Goal: Check status: Check status

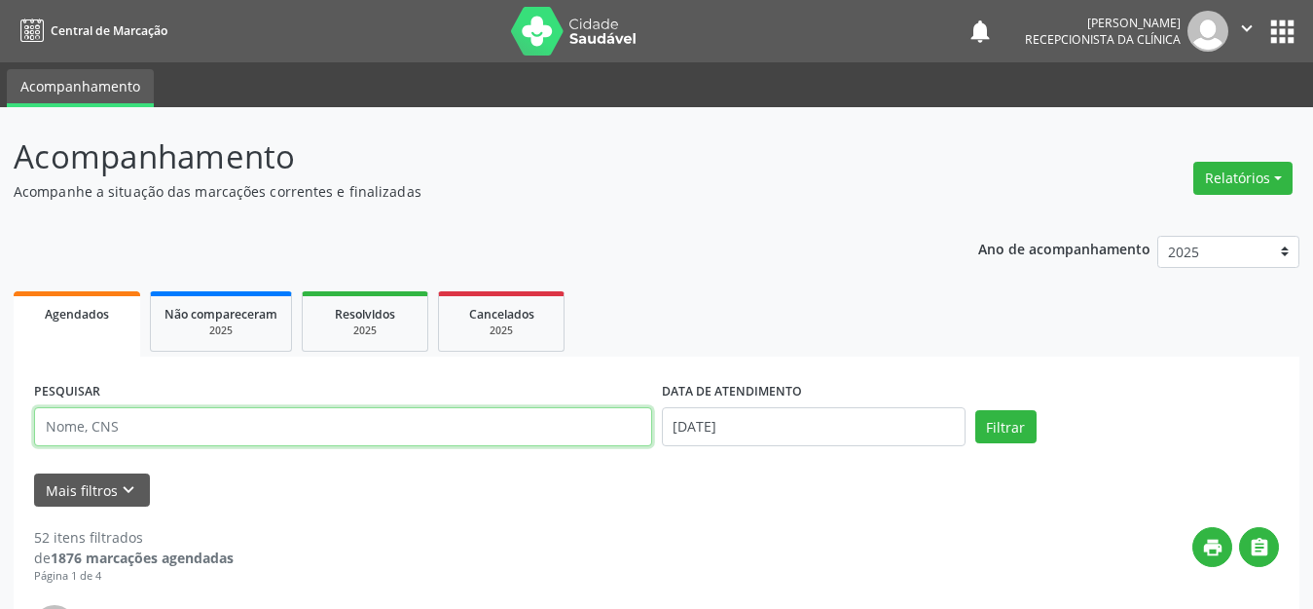
click at [251, 436] on input "text" at bounding box center [343, 426] width 618 height 39
paste input "[PERSON_NAME]"
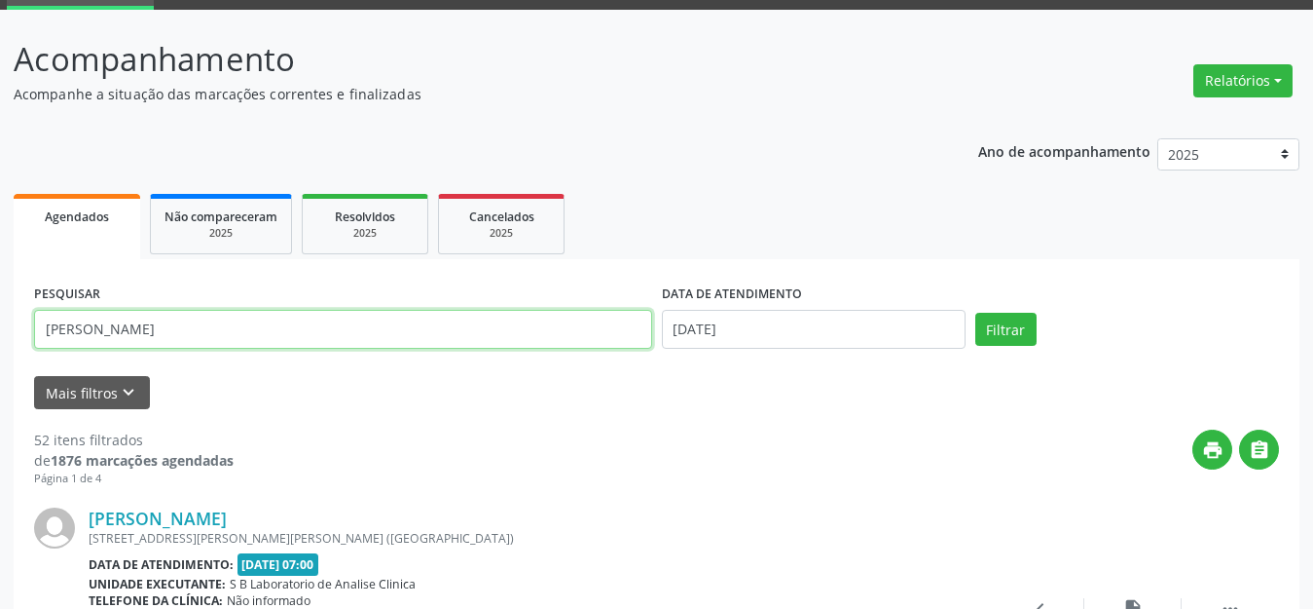
scroll to position [195, 0]
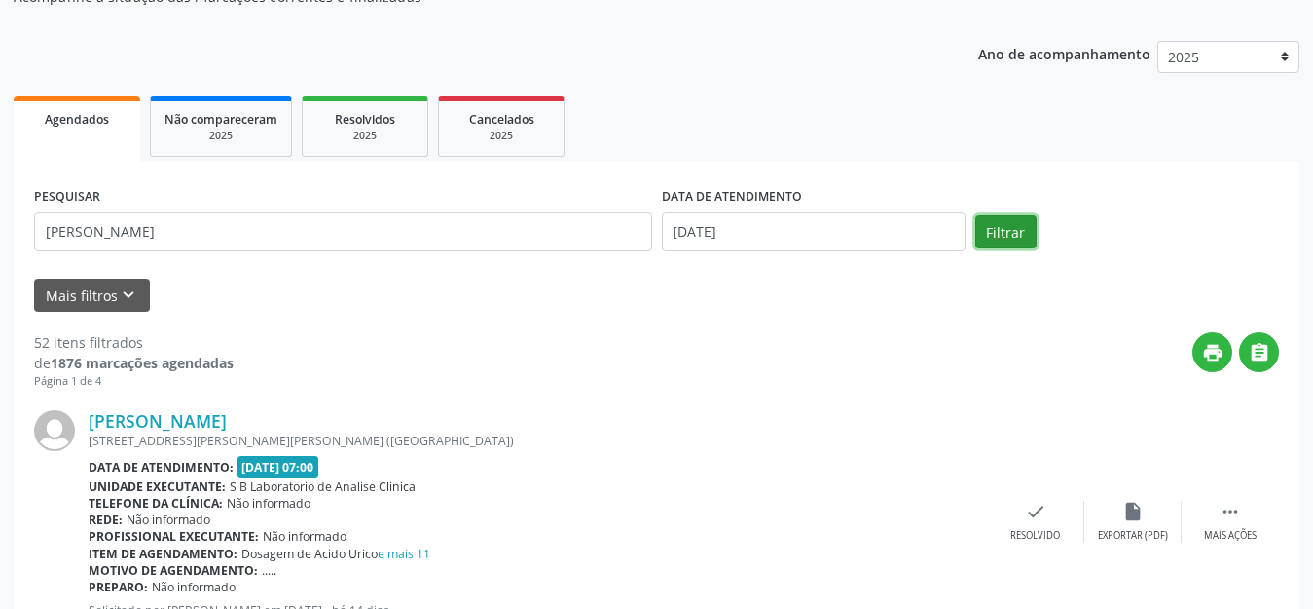
click at [1014, 226] on button "Filtrar" at bounding box center [1006, 231] width 61 height 33
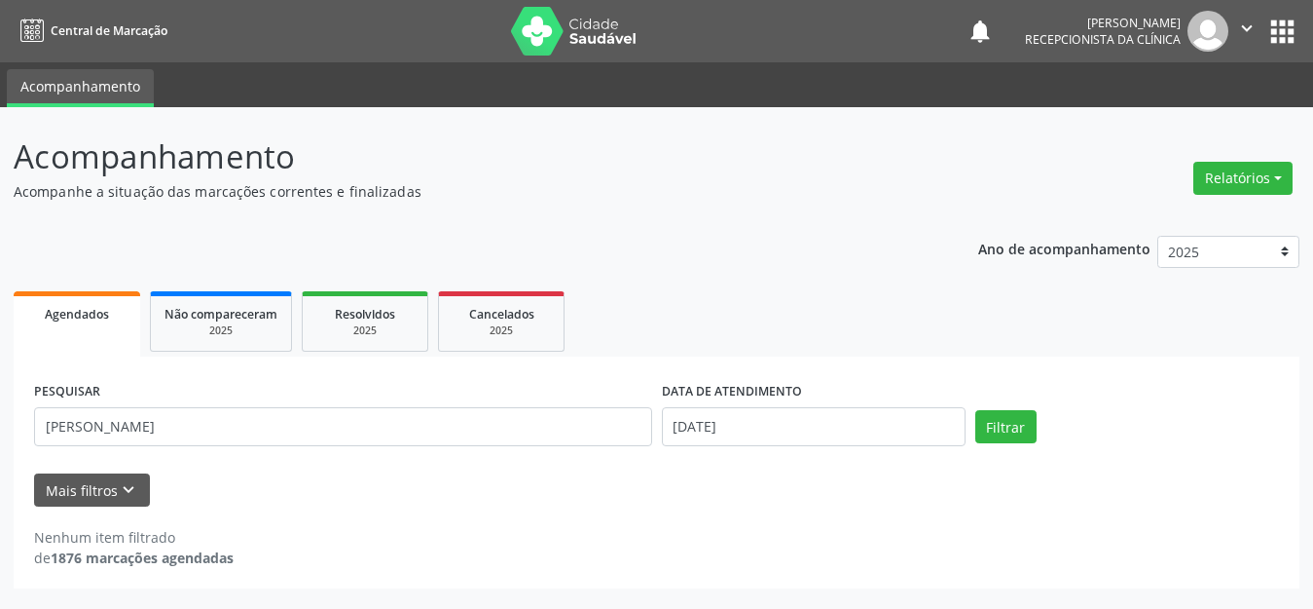
scroll to position [0, 0]
click at [772, 513] on div "Nenhum item filtrado de 1876 marcações agendadas" at bounding box center [665, 536] width 1262 height 61
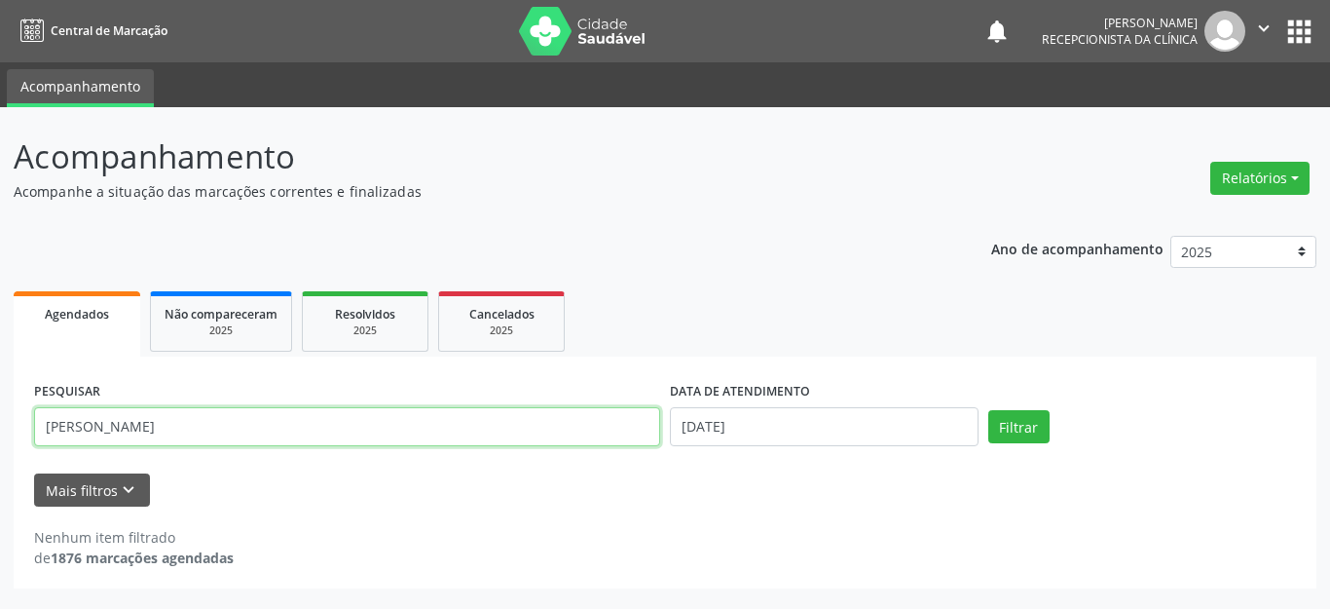
click at [314, 425] on input "[PERSON_NAME]" at bounding box center [347, 426] width 626 height 39
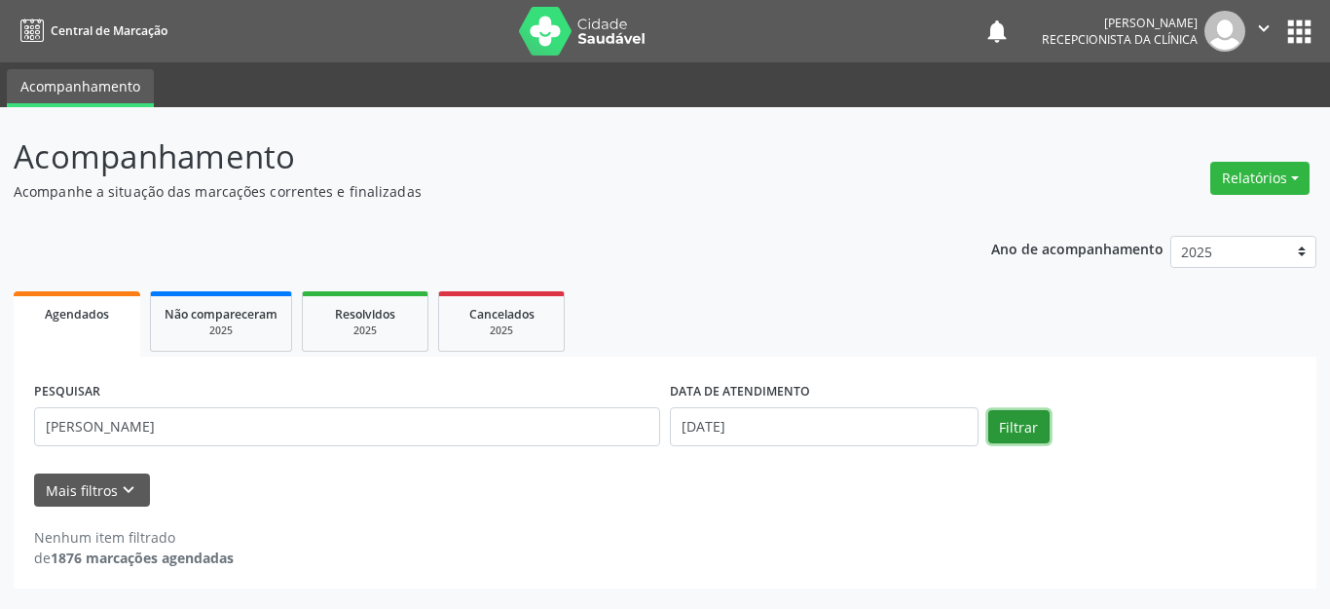
click at [1006, 420] on button "Filtrar" at bounding box center [1018, 426] width 61 height 33
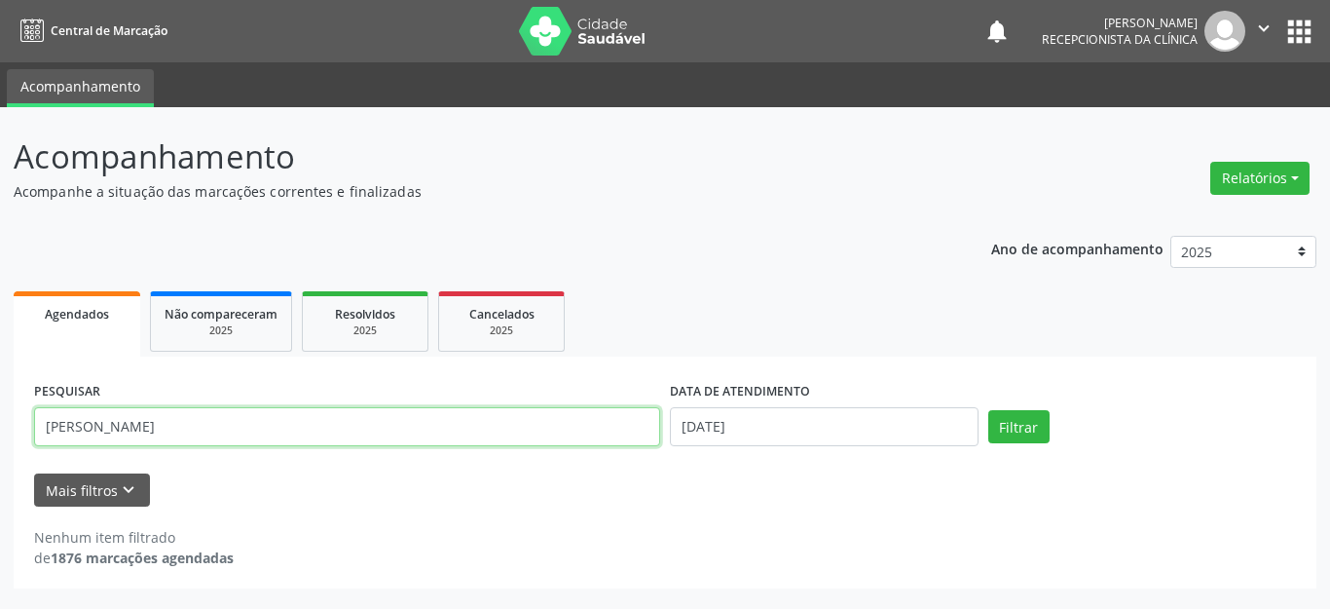
click at [237, 433] on input "[PERSON_NAME]" at bounding box center [347, 426] width 626 height 39
type input "[PERSON_NAME]"
click at [988, 410] on button "Filtrar" at bounding box center [1018, 426] width 61 height 33
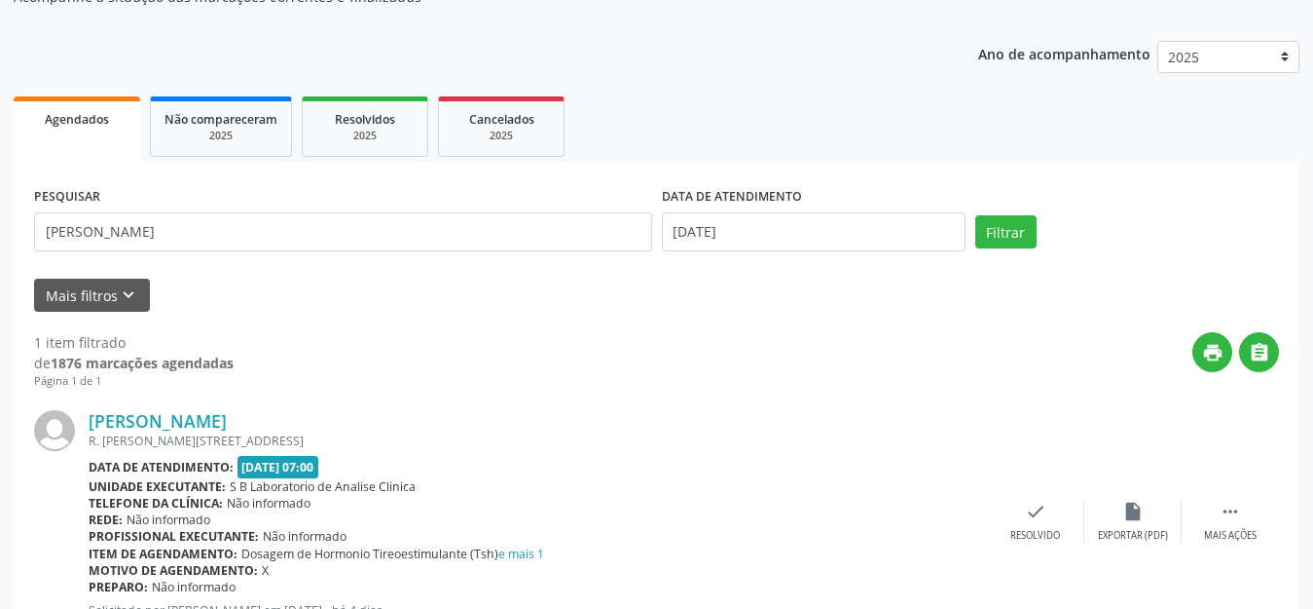
scroll to position [273, 0]
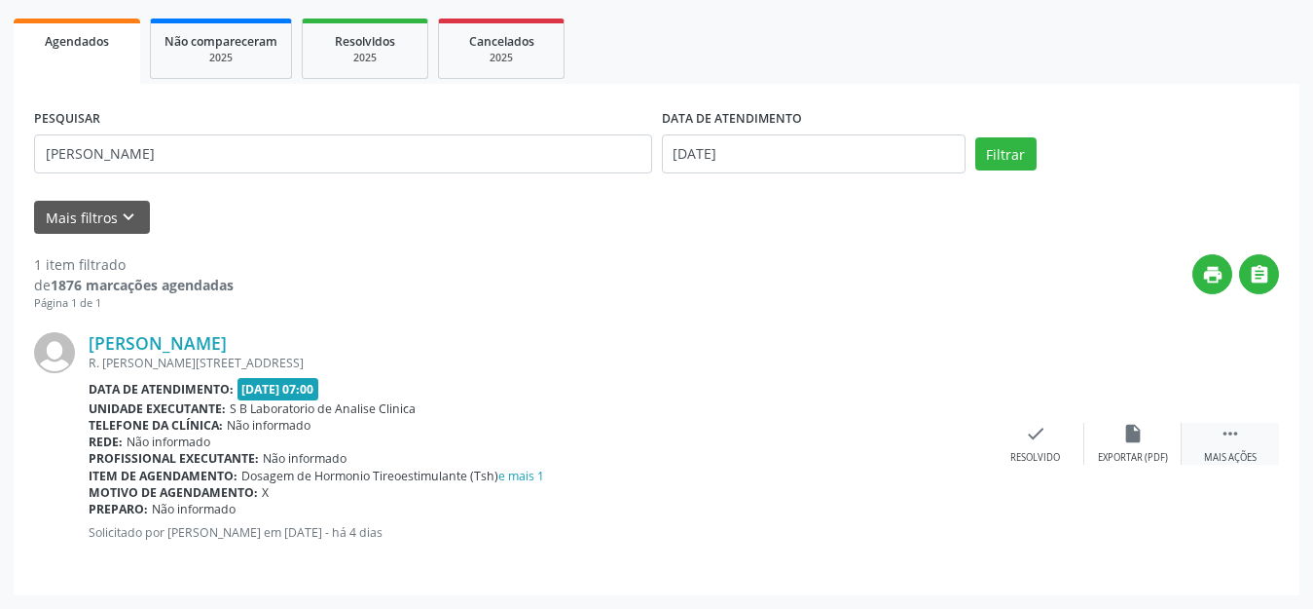
click at [1227, 428] on icon "" at bounding box center [1230, 433] width 21 height 21
click at [941, 419] on div "[PERSON_NAME] R. [PERSON_NAME][STREET_ADDRESS] Data de atendimento: [DATE] 07:0…" at bounding box center [656, 443] width 1245 height 263
click at [941, 430] on icon "print" at bounding box center [938, 433] width 21 height 21
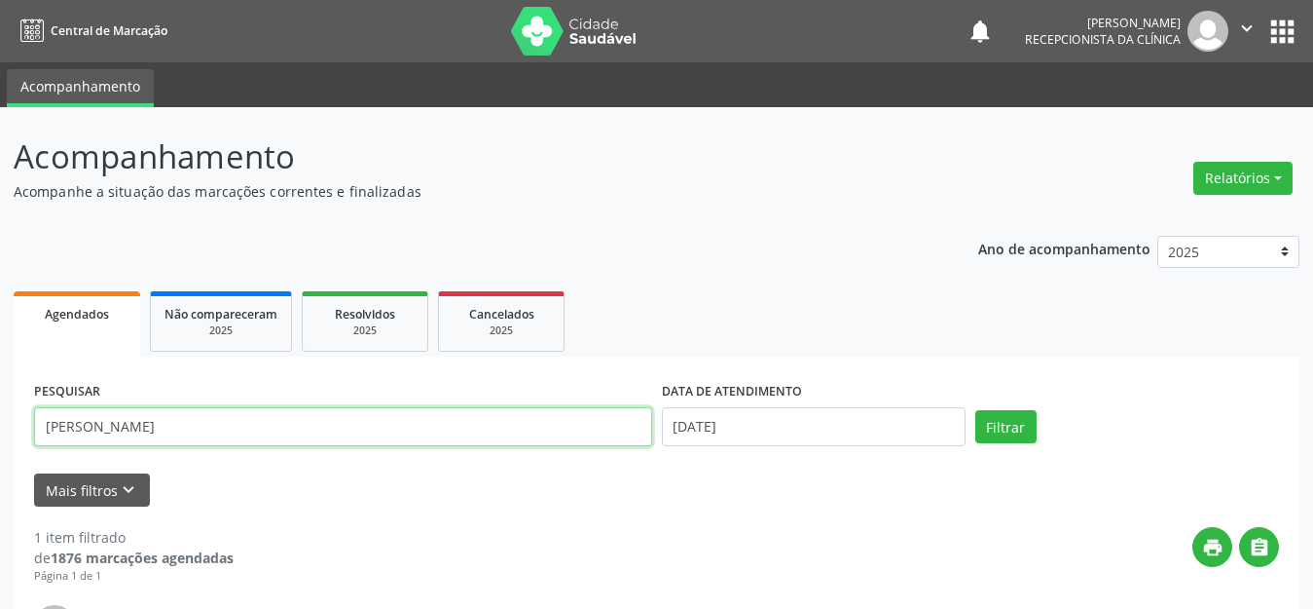
drag, startPoint x: 321, startPoint y: 430, endPoint x: 0, endPoint y: 421, distance: 321.4
click at [0, 421] on div "Acompanhamento Acompanhe a situação das marcações correntes e finalizadas Relat…" at bounding box center [656, 494] width 1313 height 774
paste input "[PERSON_NAME]"
click at [976, 410] on button "Filtrar" at bounding box center [1006, 426] width 61 height 33
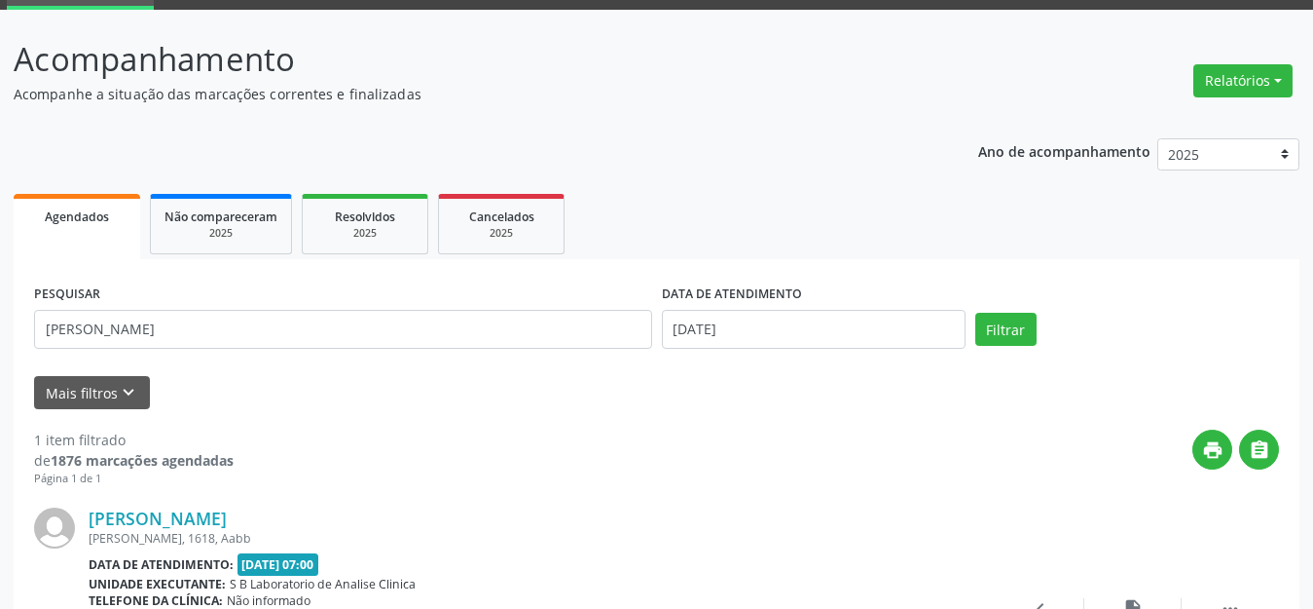
scroll to position [273, 0]
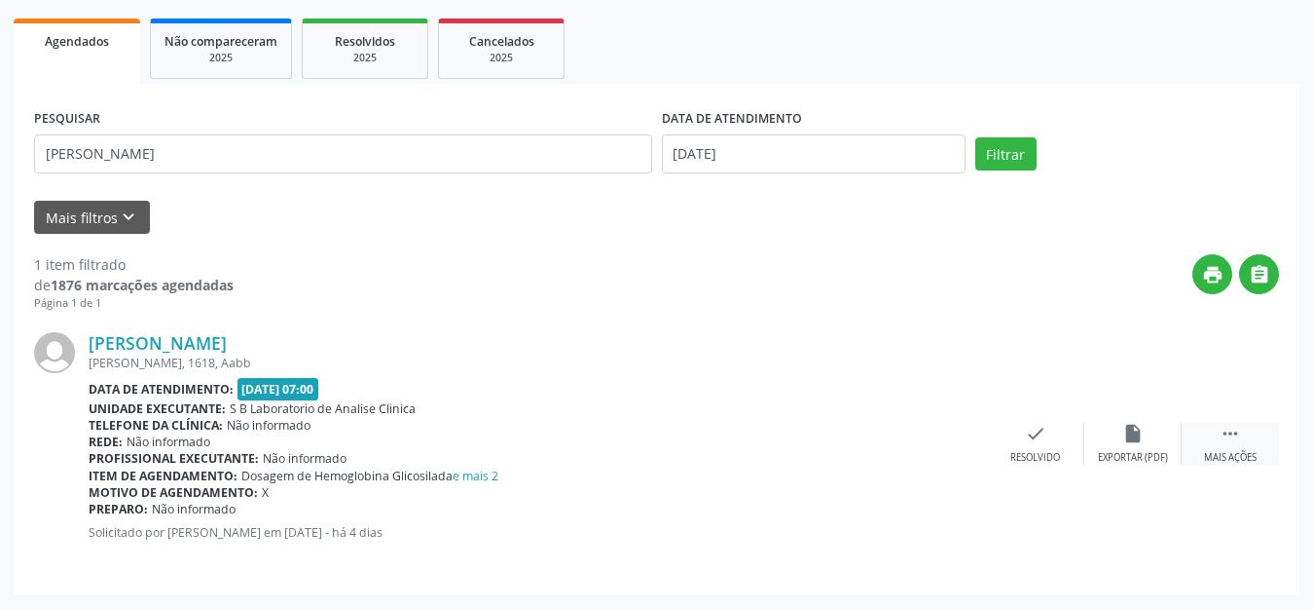
click at [1231, 444] on div " Mais ações" at bounding box center [1230, 444] width 97 height 42
click at [938, 446] on div "print Imprimir" at bounding box center [938, 444] width 97 height 42
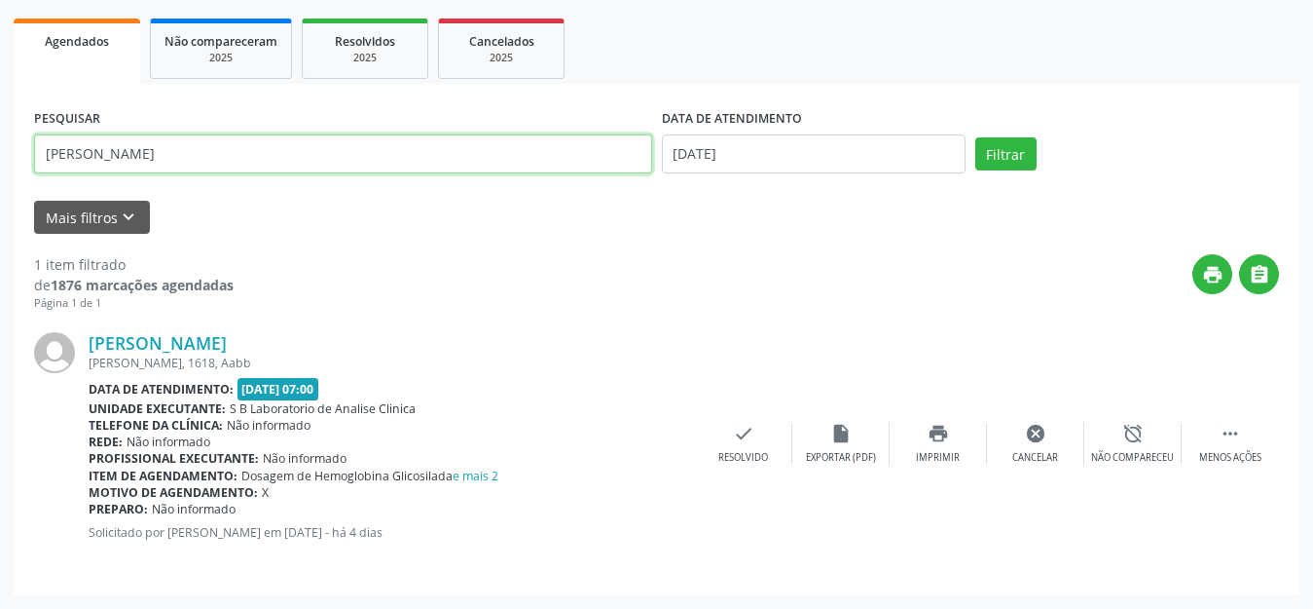
drag, startPoint x: 369, startPoint y: 344, endPoint x: 0, endPoint y: 336, distance: 369.1
click at [0, 336] on div "Acompanhamento Acompanhe a situação das marcações correntes e finalizadas Relat…" at bounding box center [656, 221] width 1313 height 774
paste input "[PERSON_NAME]"
click at [976, 137] on button "Filtrar" at bounding box center [1006, 153] width 61 height 33
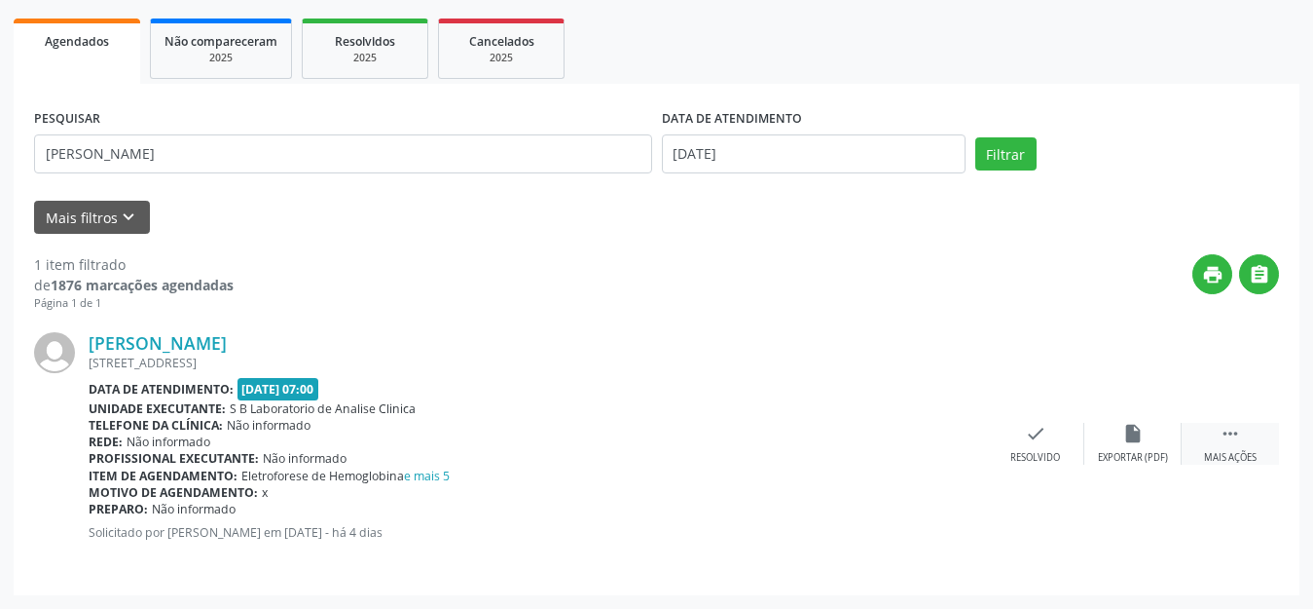
click at [1237, 441] on icon "" at bounding box center [1230, 433] width 21 height 21
click at [931, 427] on icon "print" at bounding box center [938, 433] width 21 height 21
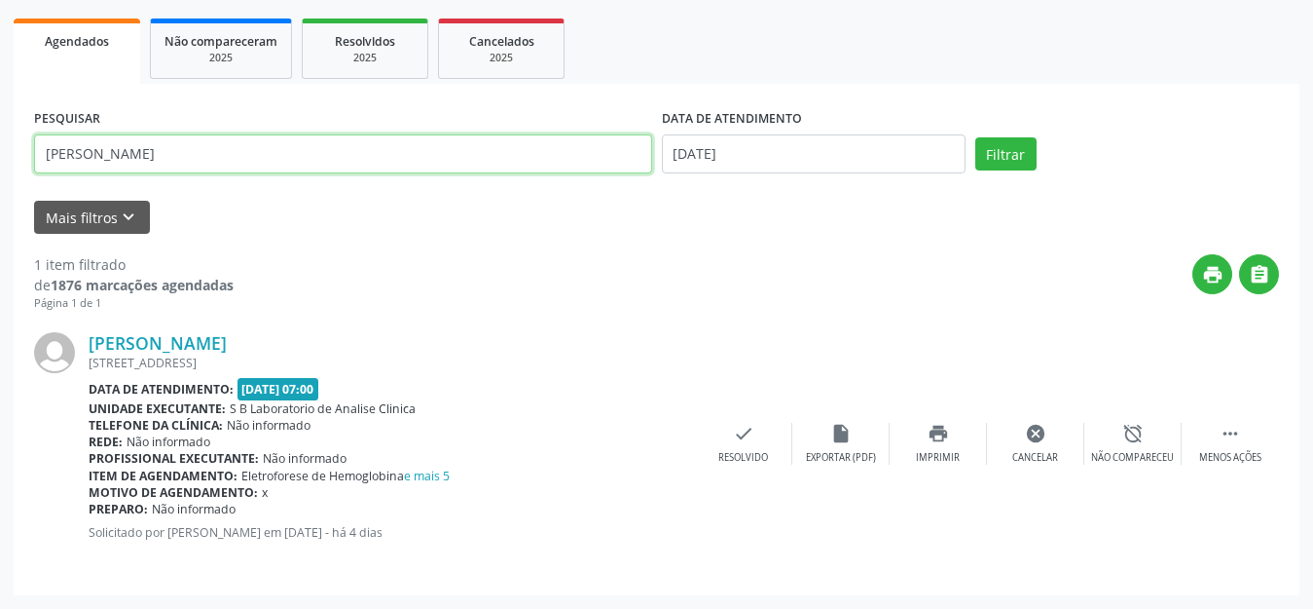
drag, startPoint x: 302, startPoint y: 150, endPoint x: 0, endPoint y: 145, distance: 301.9
click at [0, 145] on div "Acompanhamento Acompanhe a situação das marcações correntes e finalizadas Relat…" at bounding box center [656, 221] width 1313 height 774
paste input "IA [PERSON_NAME]"
click at [976, 137] on button "Filtrar" at bounding box center [1006, 153] width 61 height 33
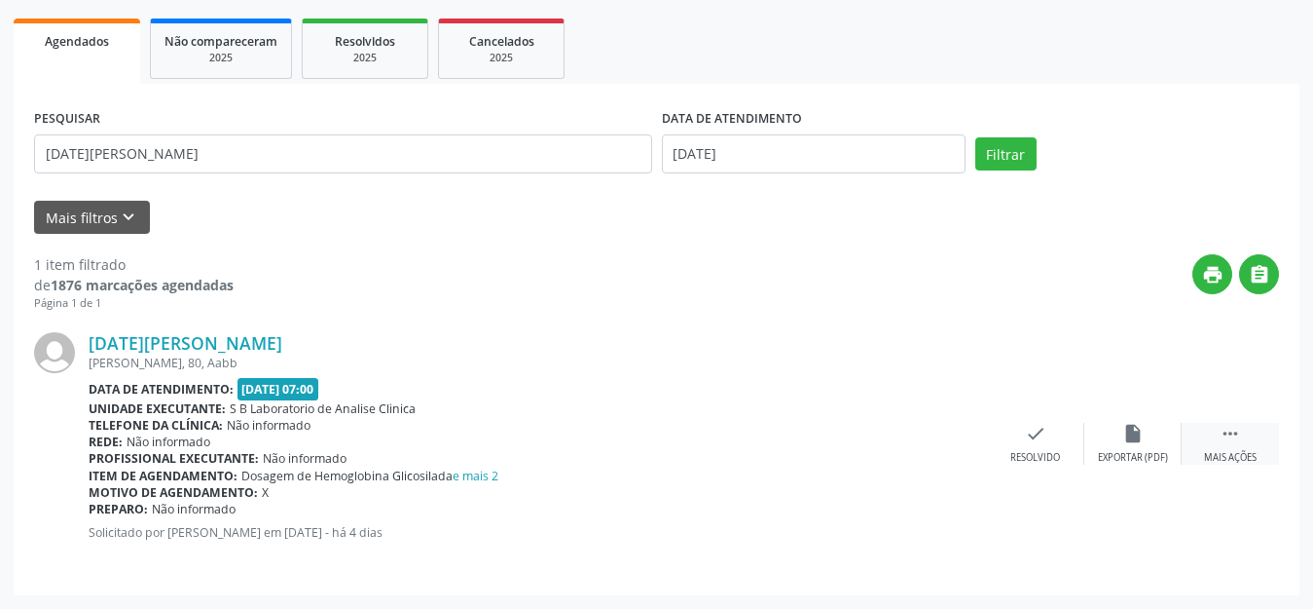
click at [1217, 439] on div " Mais ações" at bounding box center [1230, 444] width 97 height 42
click at [943, 443] on icon "print" at bounding box center [938, 433] width 21 height 21
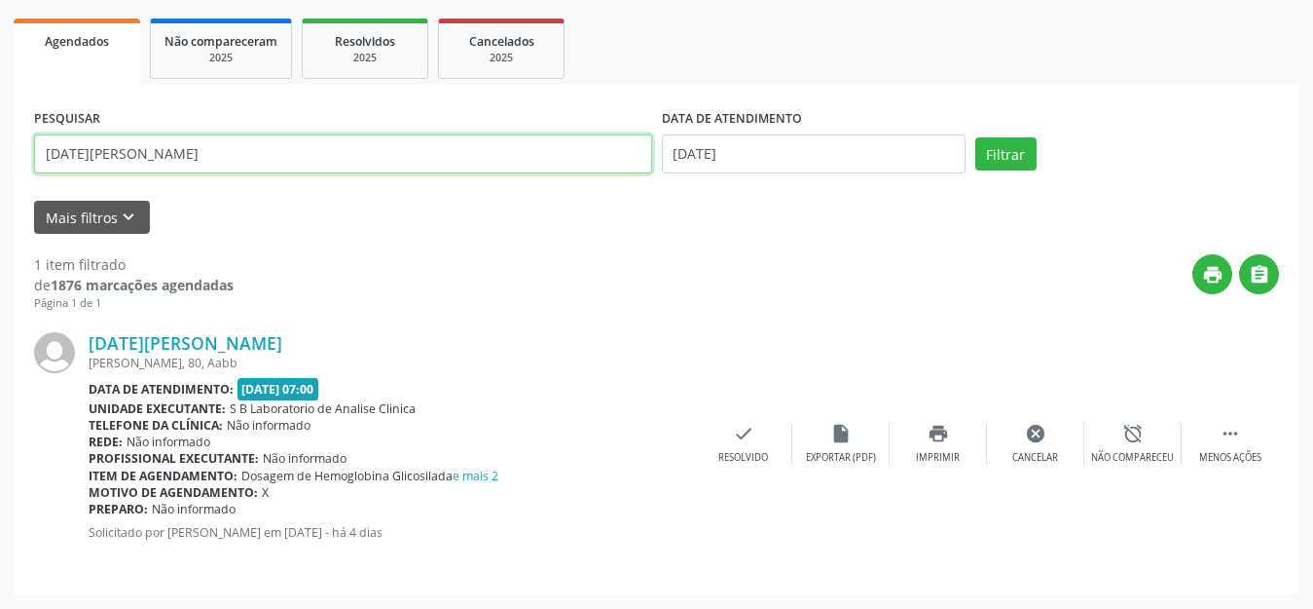
drag, startPoint x: 247, startPoint y: 162, endPoint x: 0, endPoint y: 158, distance: 247.3
click at [0, 157] on div "Acompanhamento Acompanhe a situação das marcações correntes e finalizadas Relat…" at bounding box center [656, 221] width 1313 height 774
paste input "[PERSON_NAME]"
click at [976, 137] on button "Filtrar" at bounding box center [1006, 153] width 61 height 33
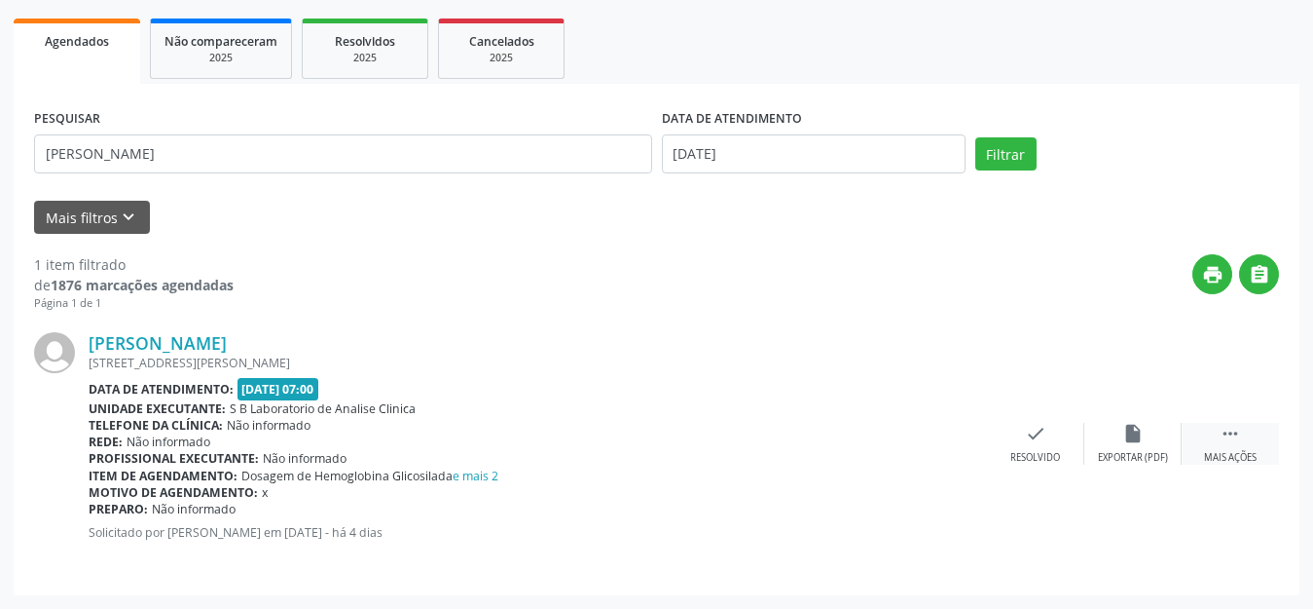
click at [1225, 435] on icon "" at bounding box center [1230, 433] width 21 height 21
click at [929, 441] on icon "print" at bounding box center [938, 433] width 21 height 21
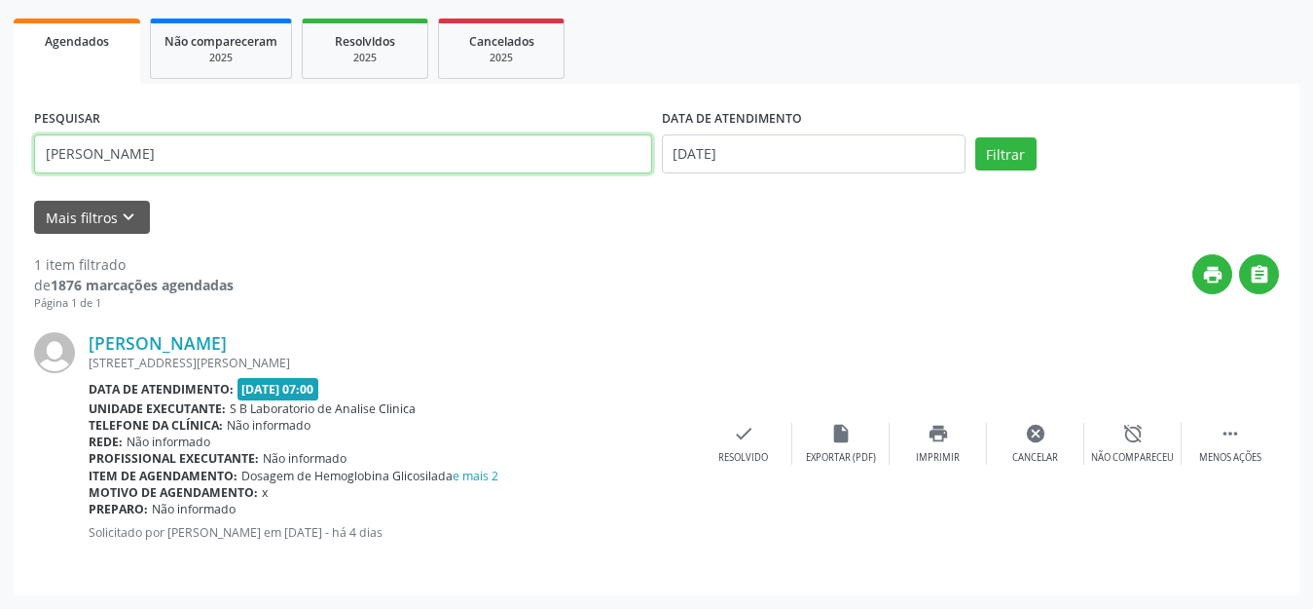
drag, startPoint x: 190, startPoint y: 146, endPoint x: 3, endPoint y: 136, distance: 187.2
click at [3, 136] on div "Acompanhamento Acompanhe a situação das marcações correntes e finalizadas Relat…" at bounding box center [656, 221] width 1313 height 774
paste input "ACINTA [PERSON_NAME]"
click at [976, 137] on button "Filtrar" at bounding box center [1006, 153] width 61 height 33
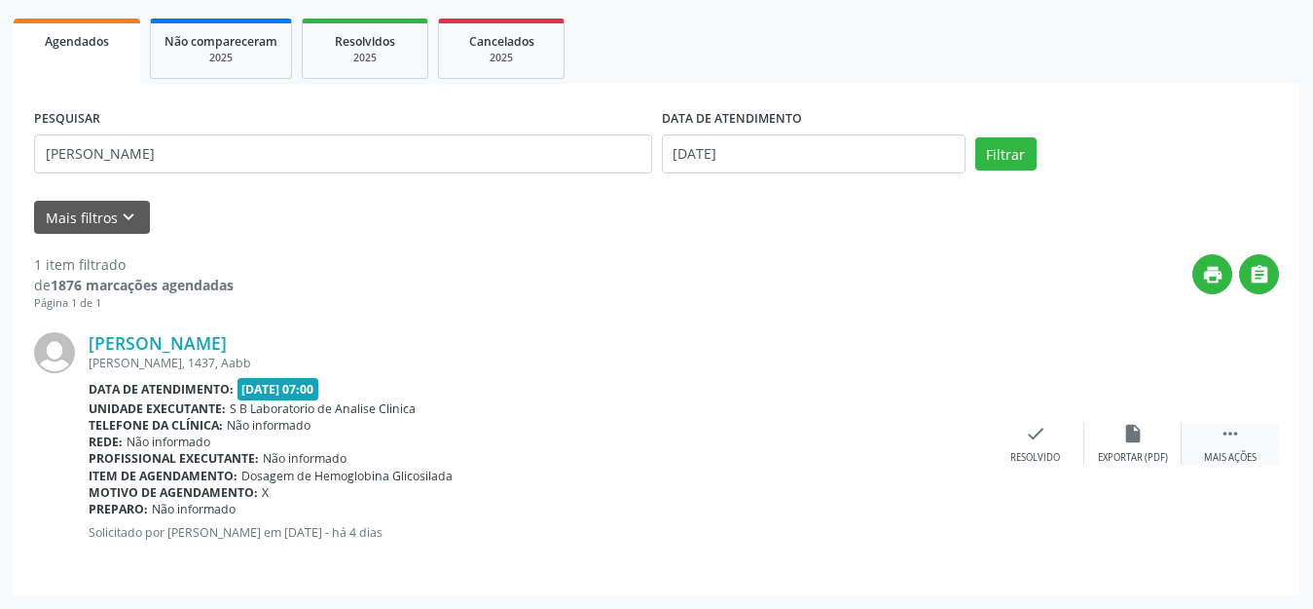
click at [1227, 435] on icon "" at bounding box center [1230, 433] width 21 height 21
click at [940, 445] on div "print Imprimir" at bounding box center [938, 444] width 97 height 42
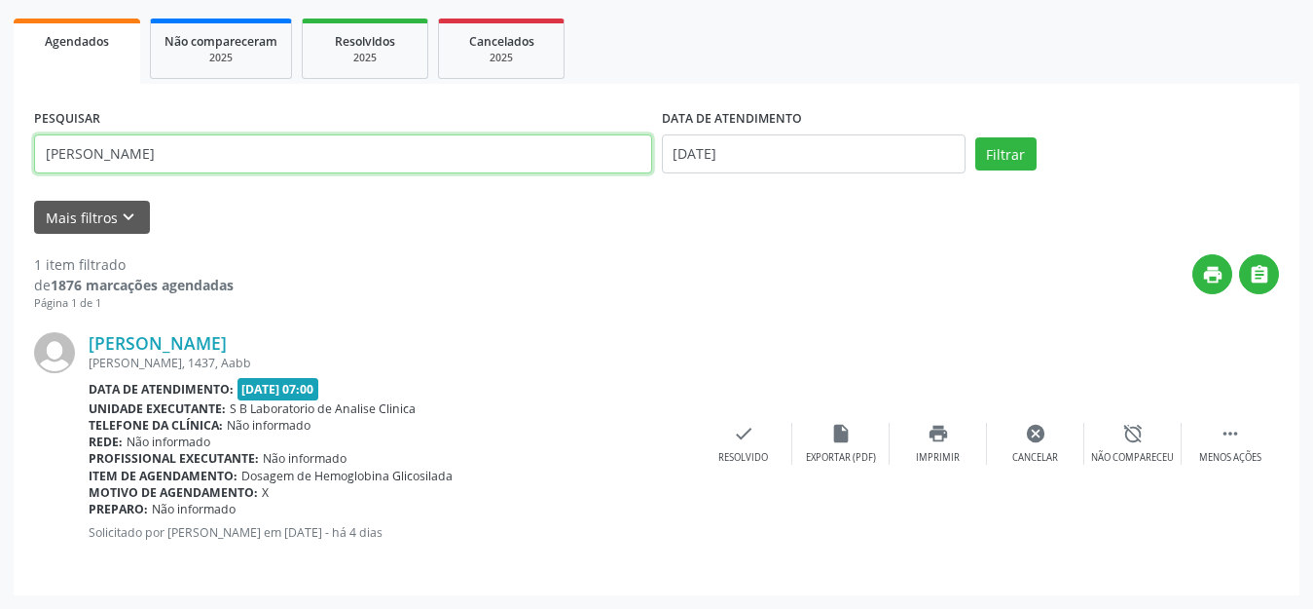
drag, startPoint x: 279, startPoint y: 145, endPoint x: 0, endPoint y: 154, distance: 279.6
click at [0, 154] on div "Acompanhamento Acompanhe a situação das marcações correntes e finalizadas Relat…" at bounding box center [656, 221] width 1313 height 774
paste input "[PERSON_NAME]"
type input "J"
paste input "[PERSON_NAME]"
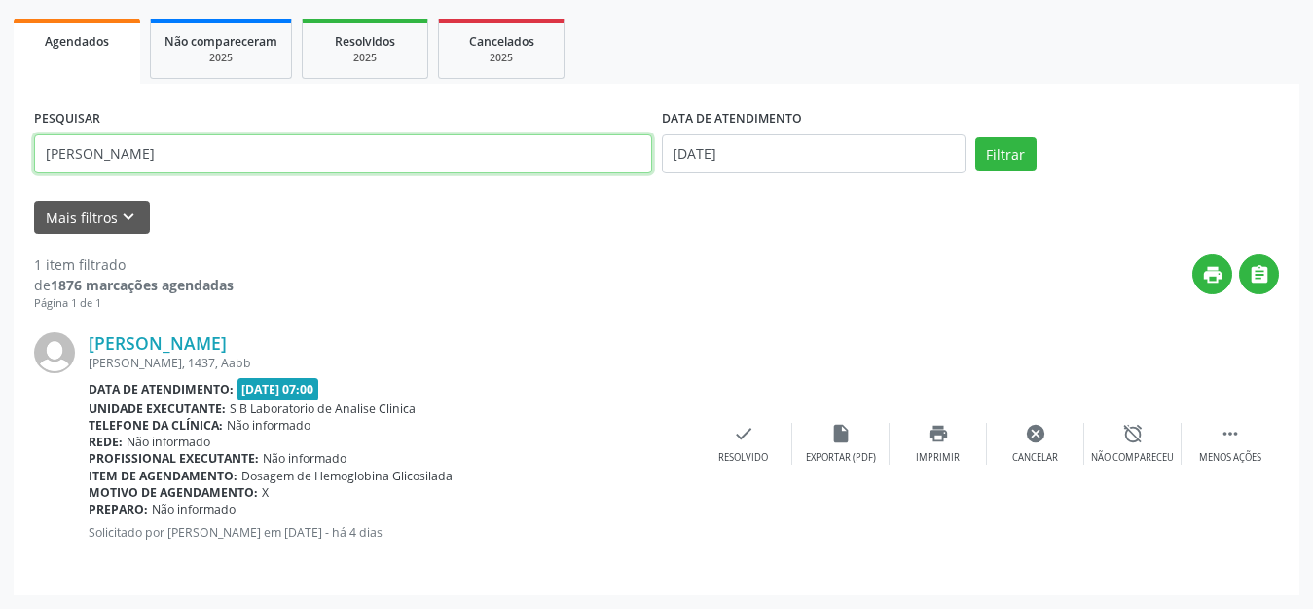
drag, startPoint x: 251, startPoint y: 164, endPoint x: 0, endPoint y: 162, distance: 251.2
click at [0, 162] on div "Acompanhamento Acompanhe a situação das marcações correntes e finalizadas Relat…" at bounding box center [656, 221] width 1313 height 774
paste input "[PERSON_NAME]"
click at [976, 137] on button "Filtrar" at bounding box center [1006, 153] width 61 height 33
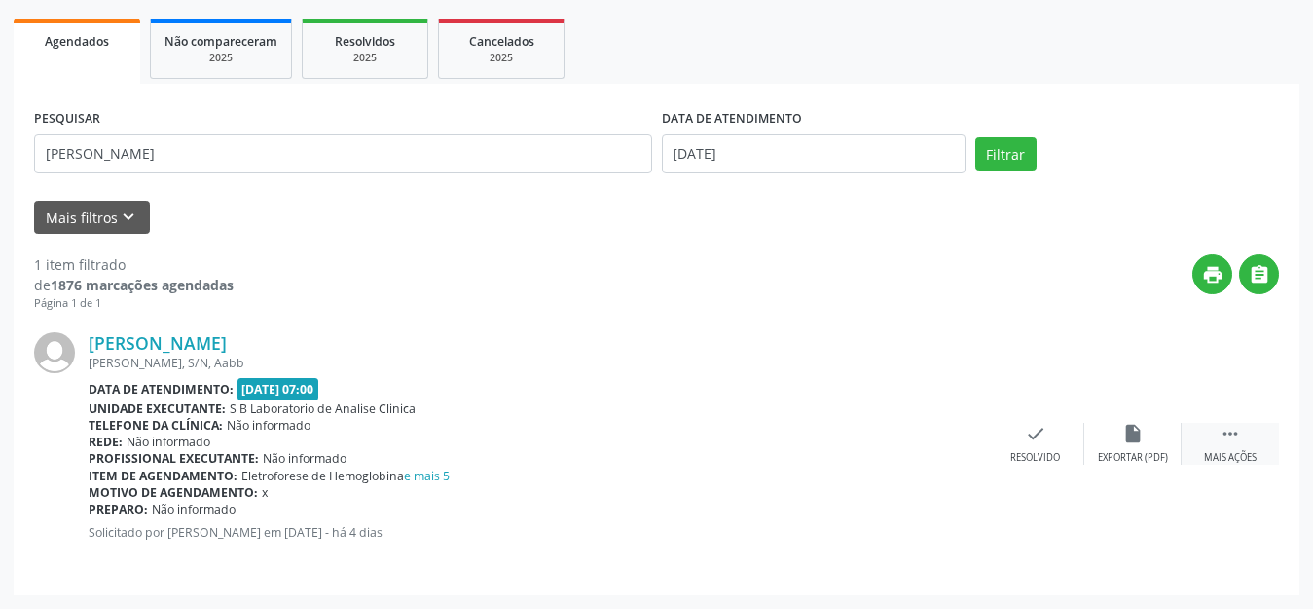
click at [1239, 437] on icon "" at bounding box center [1230, 433] width 21 height 21
click at [930, 430] on icon "print" at bounding box center [938, 433] width 21 height 21
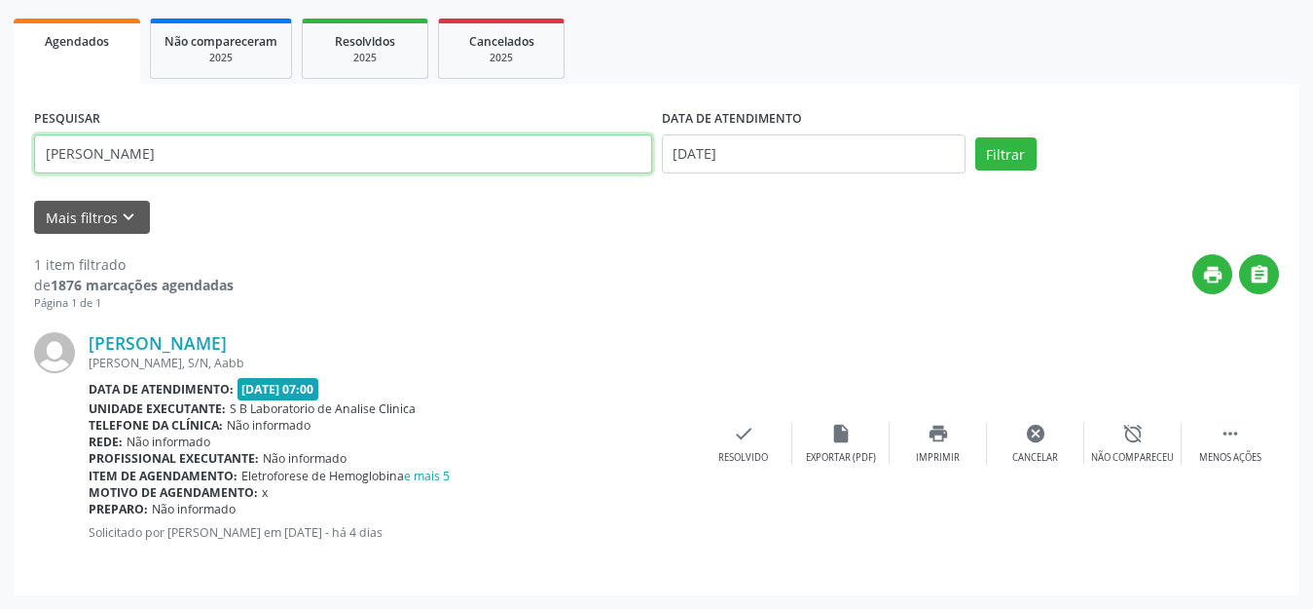
drag, startPoint x: 250, startPoint y: 152, endPoint x: 0, endPoint y: 110, distance: 253.7
click at [0, 110] on div "Acompanhamento Acompanhe a situação das marcações correntes e finalizadas Relat…" at bounding box center [656, 221] width 1313 height 774
drag, startPoint x: 297, startPoint y: 143, endPoint x: 39, endPoint y: 147, distance: 258.0
click at [39, 147] on input "ELINDEIDE [PERSON_NAME]" at bounding box center [343, 153] width 618 height 39
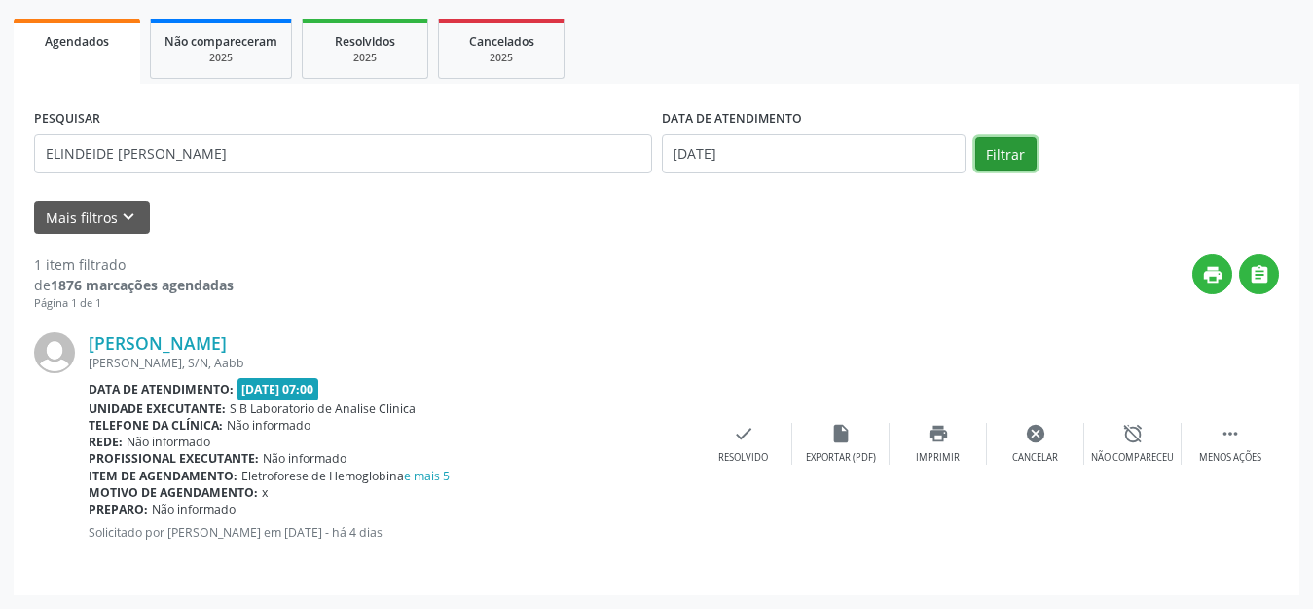
click at [995, 139] on button "Filtrar" at bounding box center [1006, 153] width 61 height 33
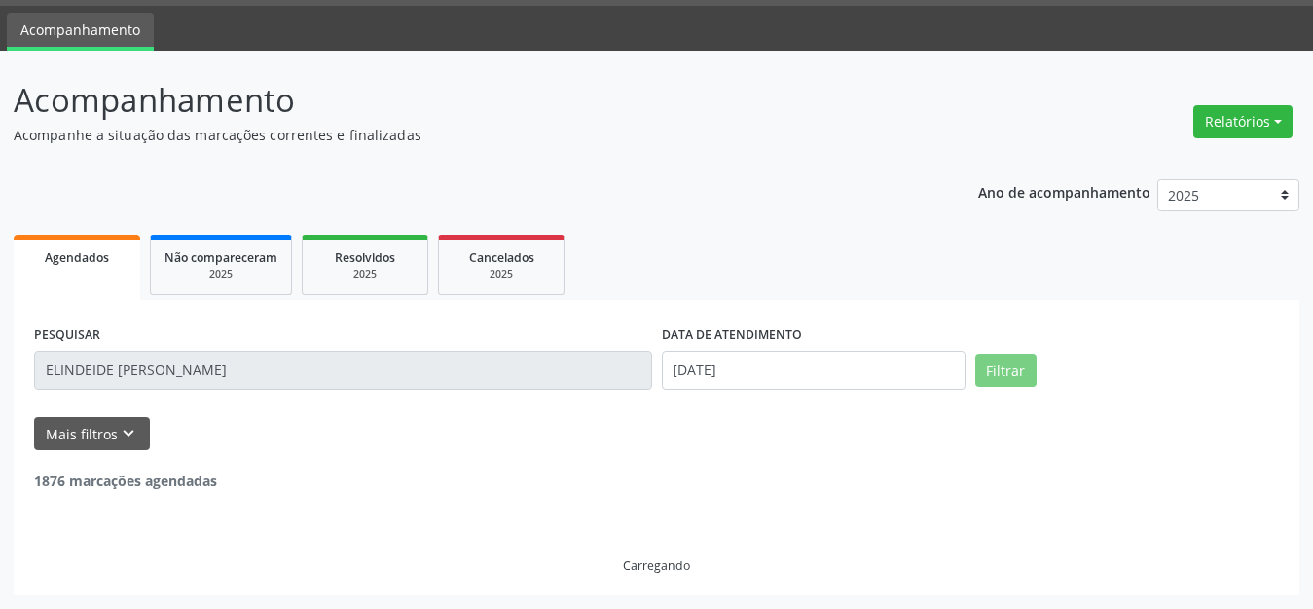
scroll to position [0, 0]
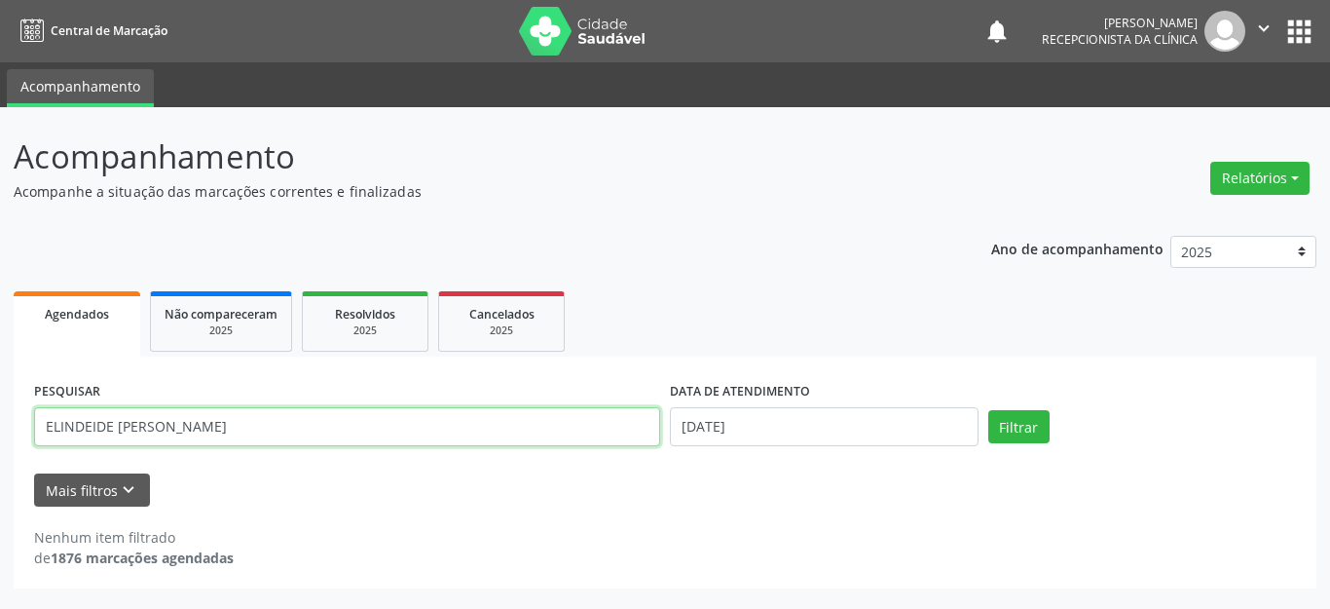
click at [85, 428] on input "ELINDEIDE [PERSON_NAME]" at bounding box center [347, 426] width 626 height 39
drag, startPoint x: 327, startPoint y: 421, endPoint x: 0, endPoint y: 441, distance: 327.8
click at [0, 441] on div "Acompanhamento Acompanhe a situação das marcações correntes e finalizadas Relat…" at bounding box center [665, 357] width 1330 height 501
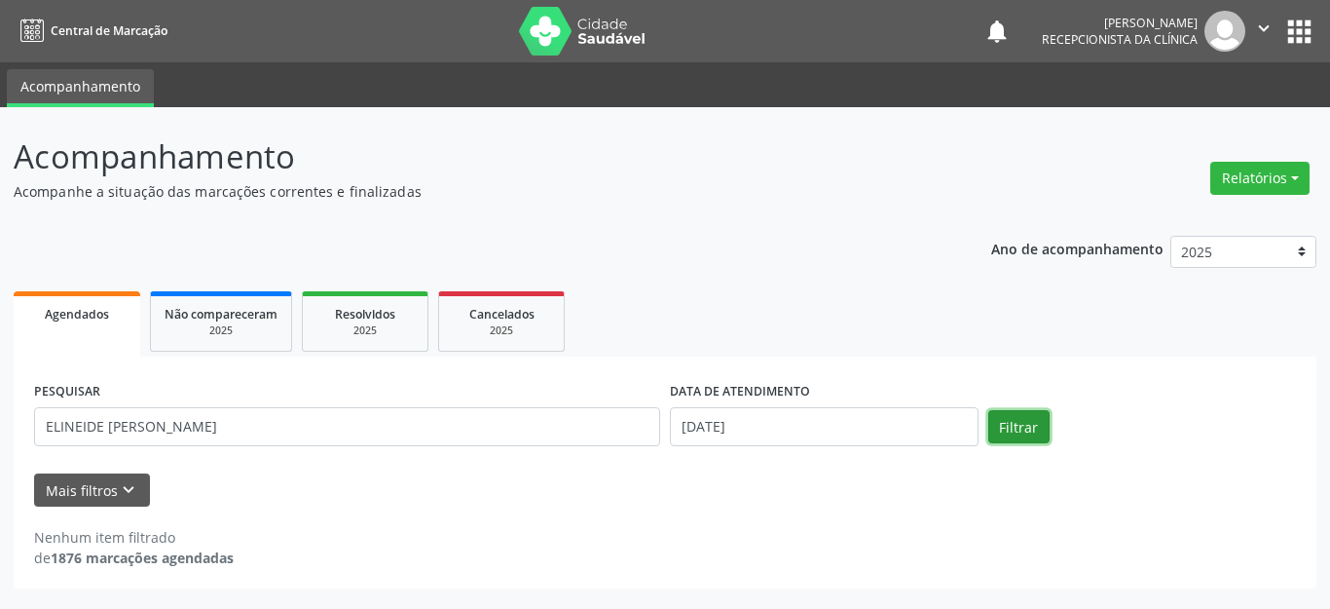
click at [1013, 429] on button "Filtrar" at bounding box center [1018, 426] width 61 height 33
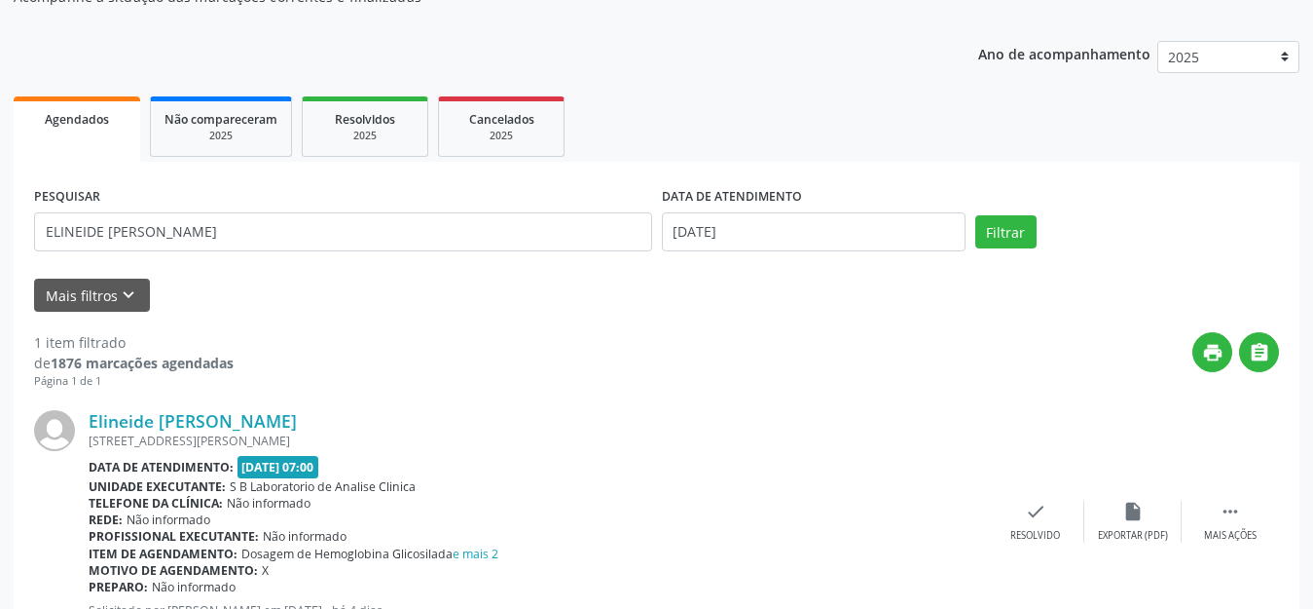
scroll to position [273, 0]
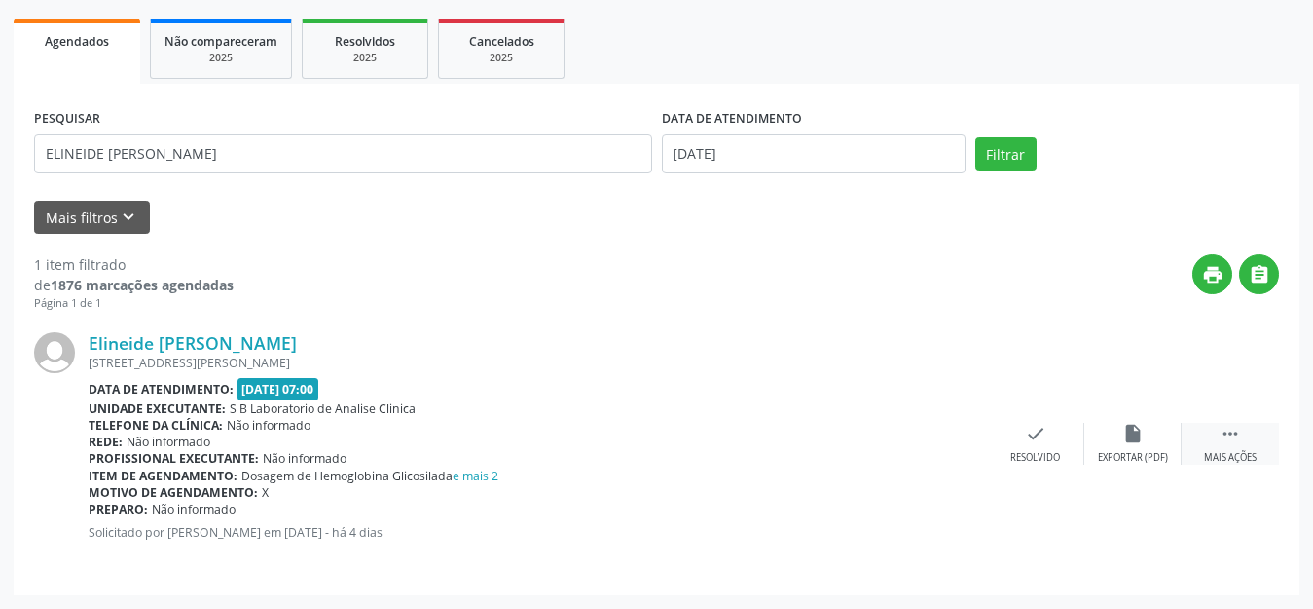
click at [1220, 443] on icon "" at bounding box center [1230, 433] width 21 height 21
click at [937, 441] on icon "print" at bounding box center [938, 433] width 21 height 21
drag, startPoint x: 409, startPoint y: 131, endPoint x: 199, endPoint y: 147, distance: 210.9
click at [199, 147] on div "PESQUISAR ELINEIDE [PERSON_NAME]" at bounding box center [343, 145] width 628 height 83
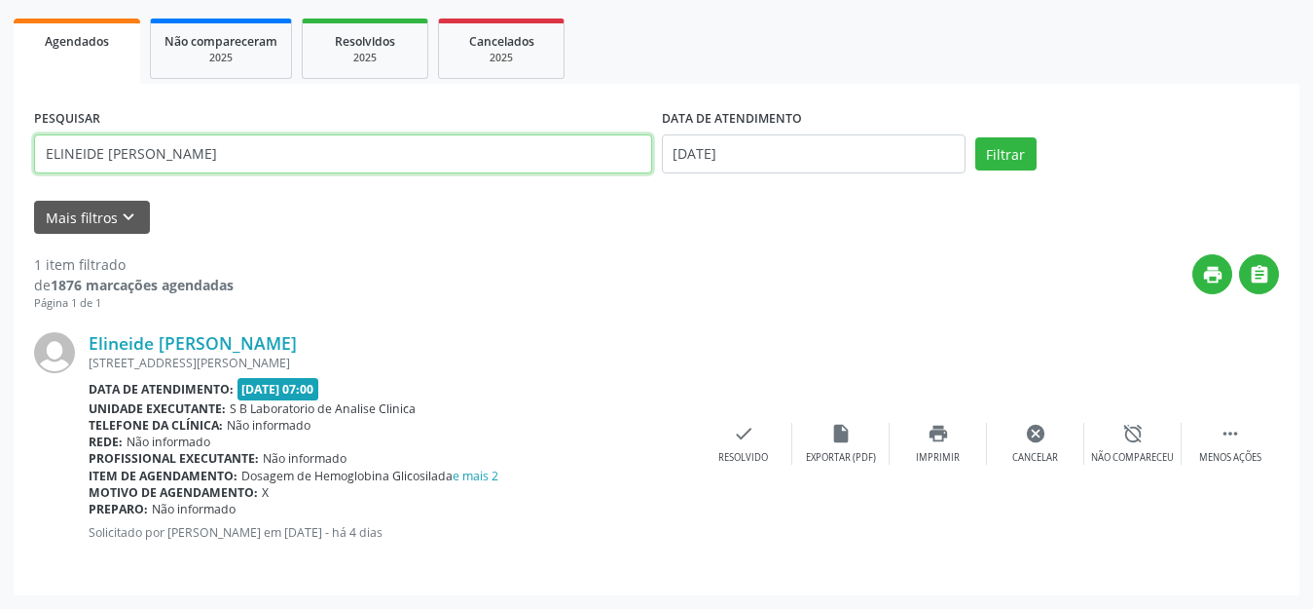
drag, startPoint x: 348, startPoint y: 152, endPoint x: 3, endPoint y: 157, distance: 344.7
click at [3, 157] on div "Acompanhamento Acompanhe a situação das marcações correntes e finalizadas Relat…" at bounding box center [656, 221] width 1313 height 774
type input "[PERSON_NAME]"
click at [976, 137] on button "Filtrar" at bounding box center [1006, 153] width 61 height 33
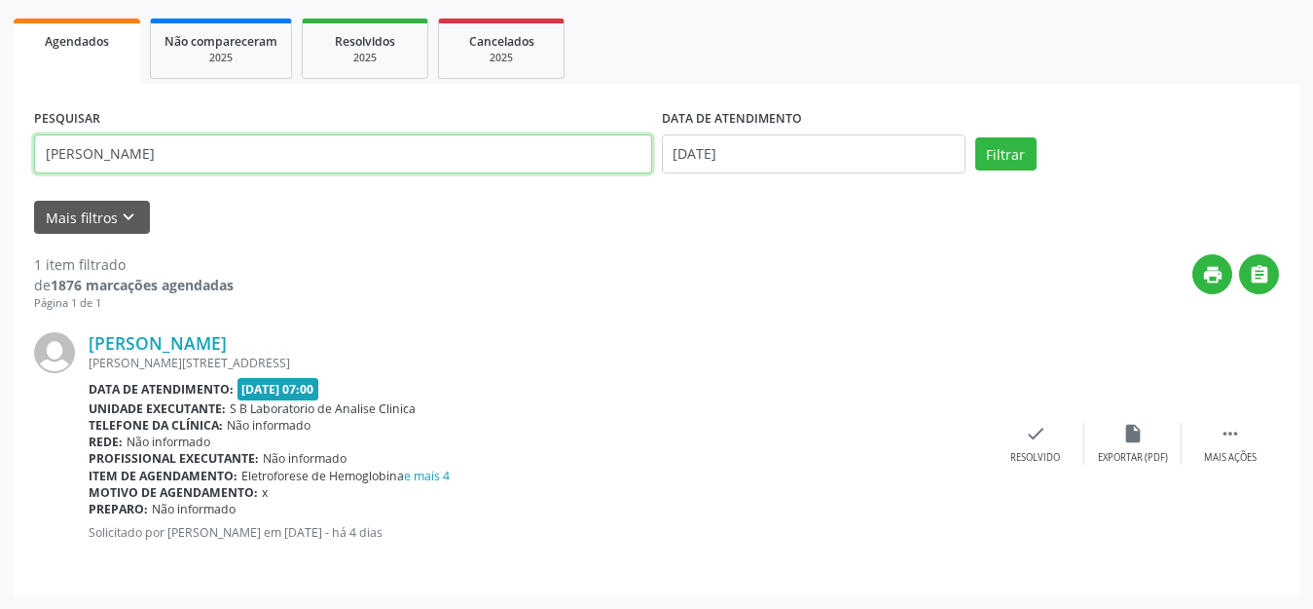
drag, startPoint x: 322, startPoint y: 153, endPoint x: 18, endPoint y: 153, distance: 303.8
click at [18, 153] on div "PESQUISAR [PERSON_NAME] DATA DE ATENDIMENTO [DATE] Filtrar UNIDADE DE REFERÊNCI…" at bounding box center [657, 339] width 1286 height 511
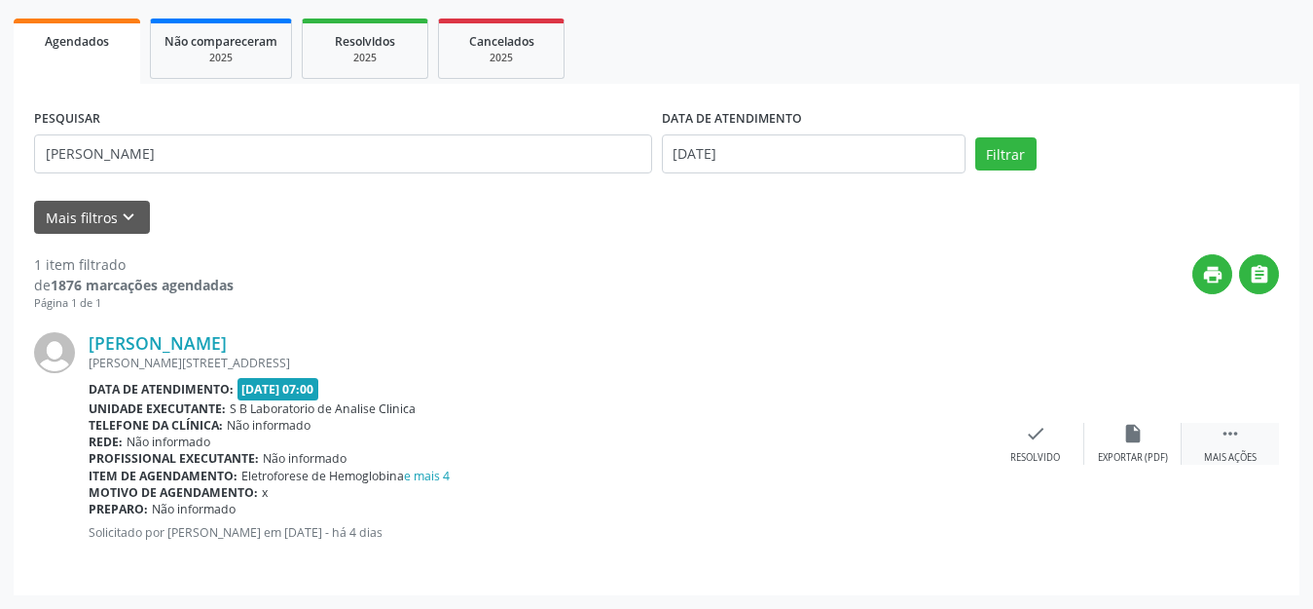
click at [1227, 436] on icon "" at bounding box center [1230, 433] width 21 height 21
click at [928, 428] on icon "print" at bounding box center [938, 433] width 21 height 21
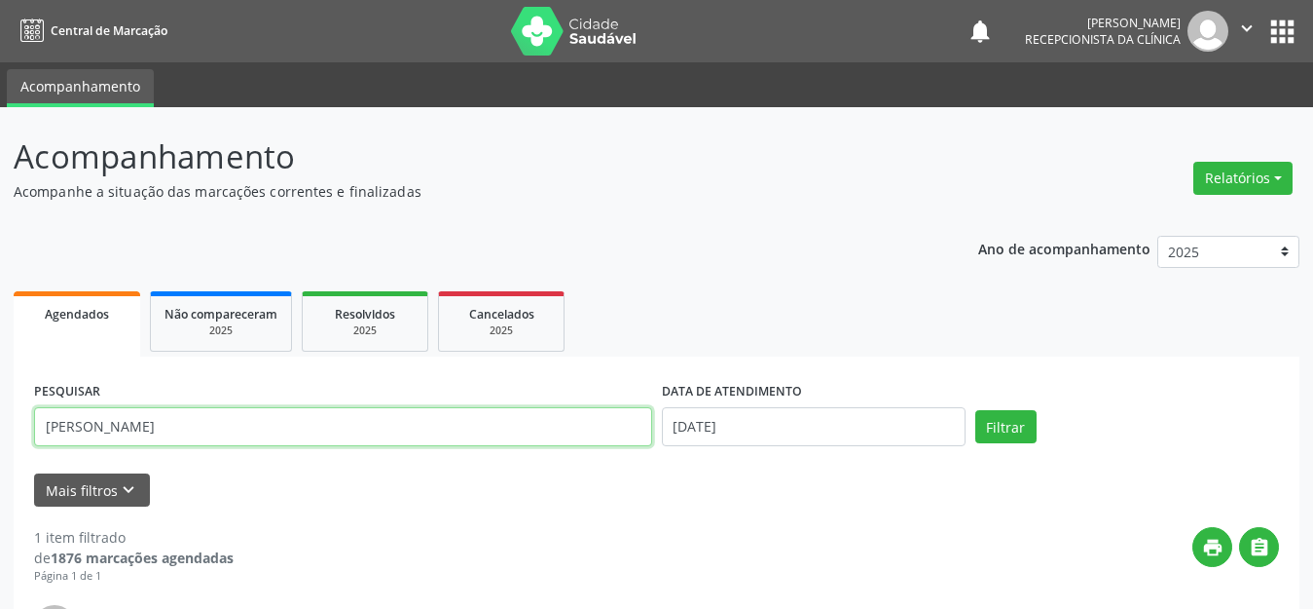
drag, startPoint x: 254, startPoint y: 424, endPoint x: 0, endPoint y: 425, distance: 254.1
click at [0, 425] on div "Acompanhamento Acompanhe a situação das marcações correntes e finalizadas Relat…" at bounding box center [656, 494] width 1313 height 774
